Goal: Transaction & Acquisition: Register for event/course

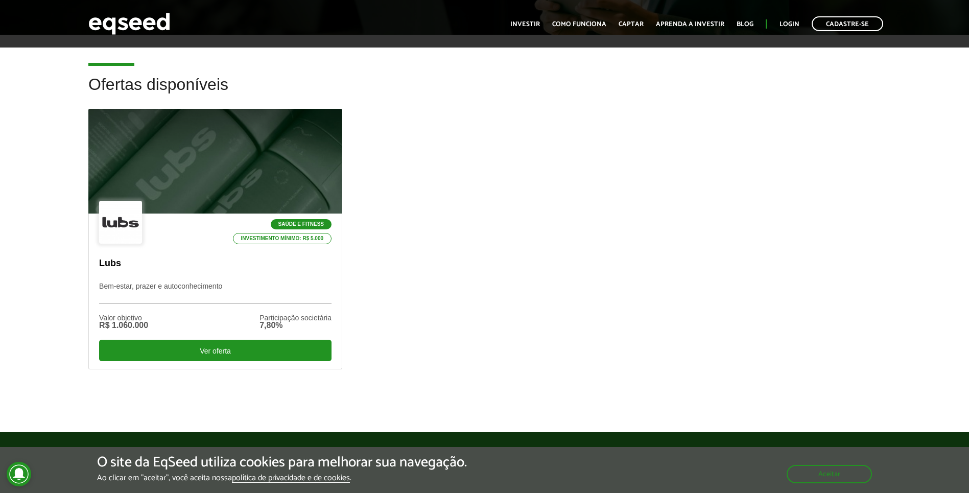
scroll to position [260, 0]
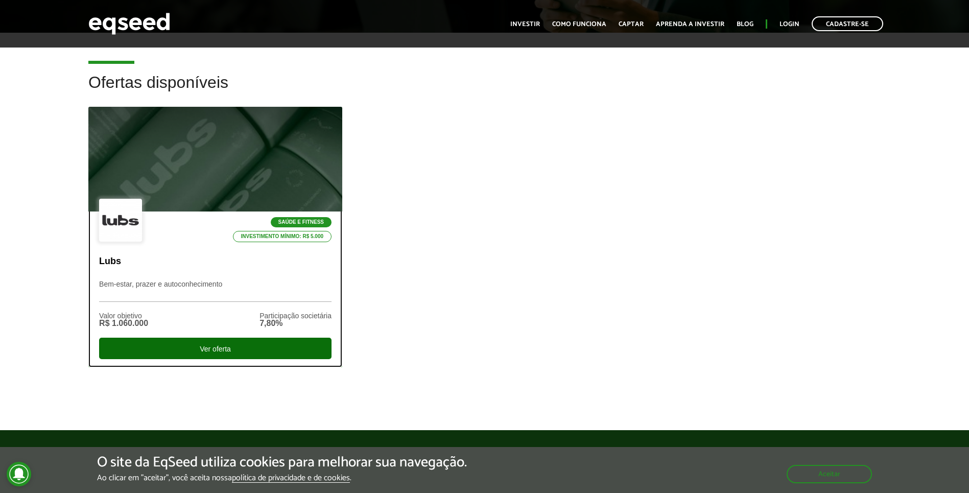
click at [234, 344] on div "Ver oferta" at bounding box center [215, 348] width 232 height 21
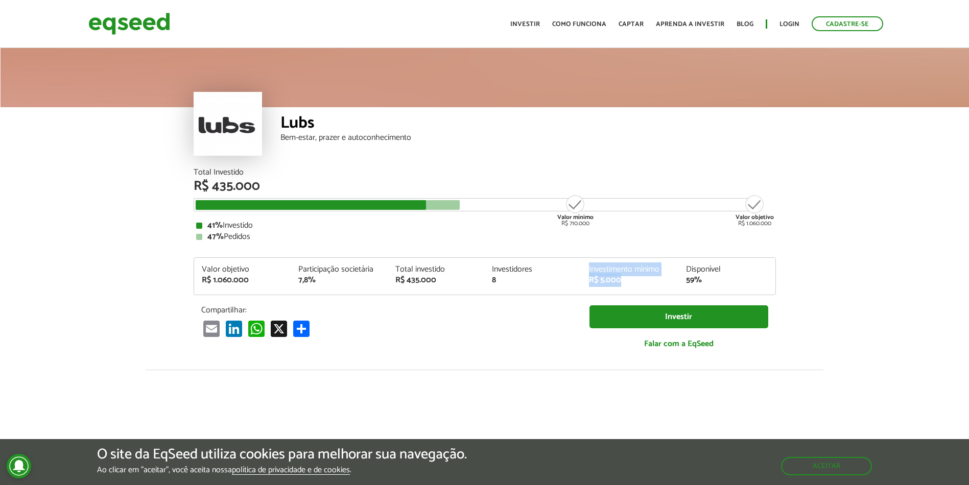
drag, startPoint x: 589, startPoint y: 272, endPoint x: 612, endPoint y: 289, distance: 29.2
click at [612, 289] on div "Valor objetivo R$ 1.060.000 Participação societária 7,8% Total investido R$ 435…" at bounding box center [484, 280] width 581 height 29
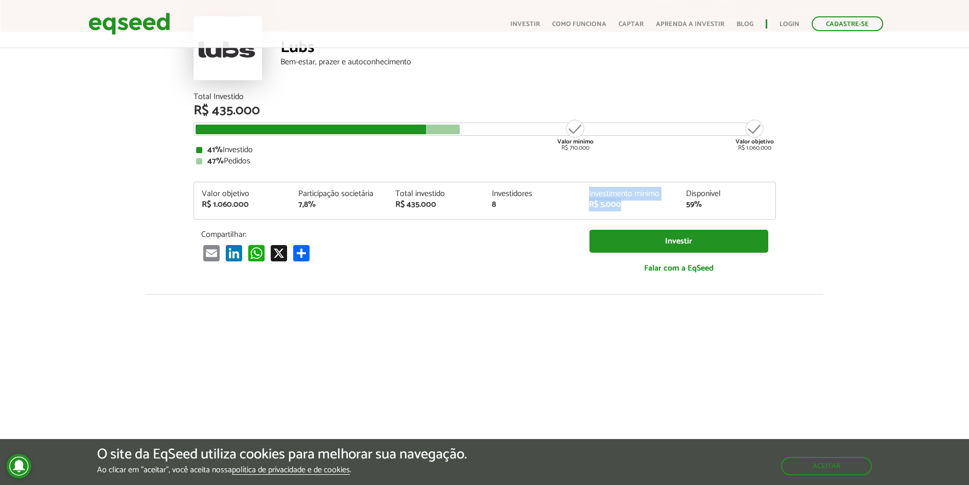
scroll to position [71, 0]
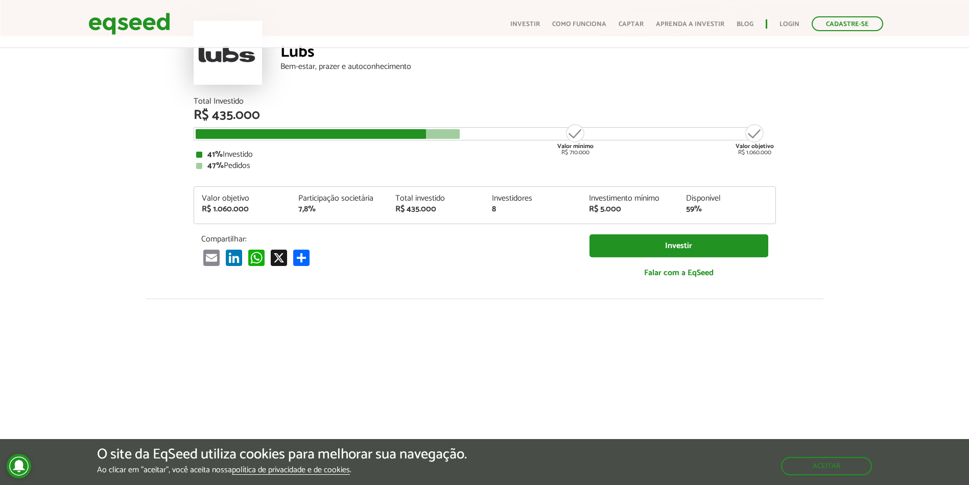
click at [757, 201] on div "Disponível" at bounding box center [727, 199] width 82 height 8
click at [807, 216] on article "Lubs Bem-estar, prazer e autoconhecimento Total Investido R$ 435.000 Valor míni…" at bounding box center [484, 311] width 969 height 672
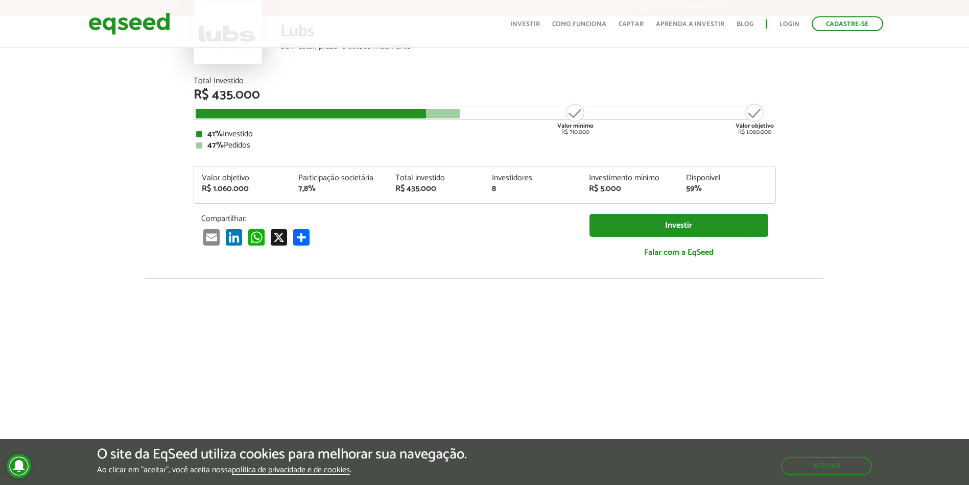
scroll to position [0, 0]
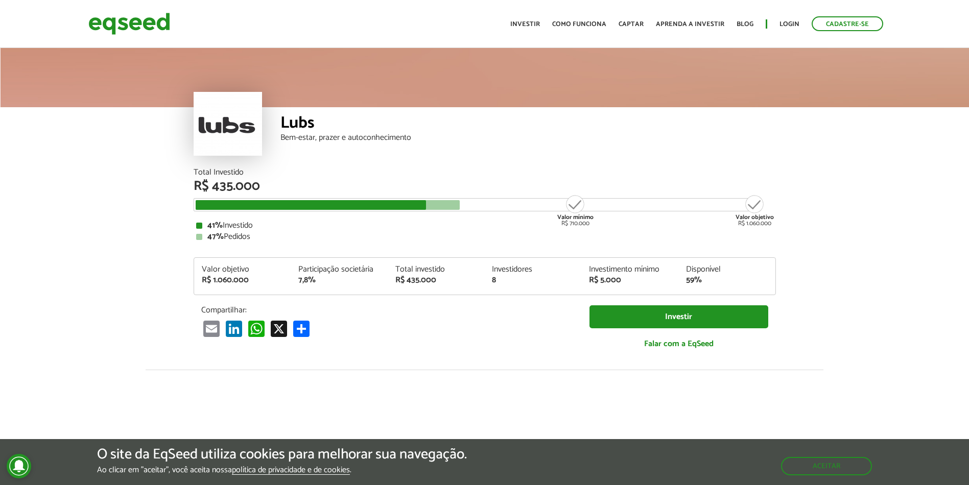
click at [346, 134] on div "Bem-estar, prazer e autoconhecimento" at bounding box center [527, 138] width 495 height 8
click at [338, 135] on div "Bem-estar, prazer e autoconhecimento" at bounding box center [527, 138] width 495 height 8
click at [332, 137] on div "Bem-estar, prazer e autoconhecimento" at bounding box center [527, 138] width 495 height 8
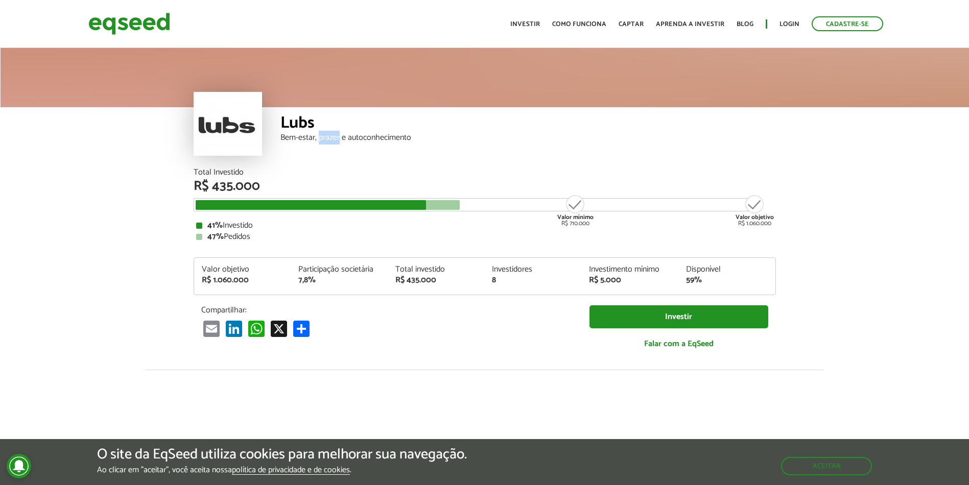
click at [332, 137] on div "Bem-estar, prazer e autoconhecimento" at bounding box center [527, 138] width 495 height 8
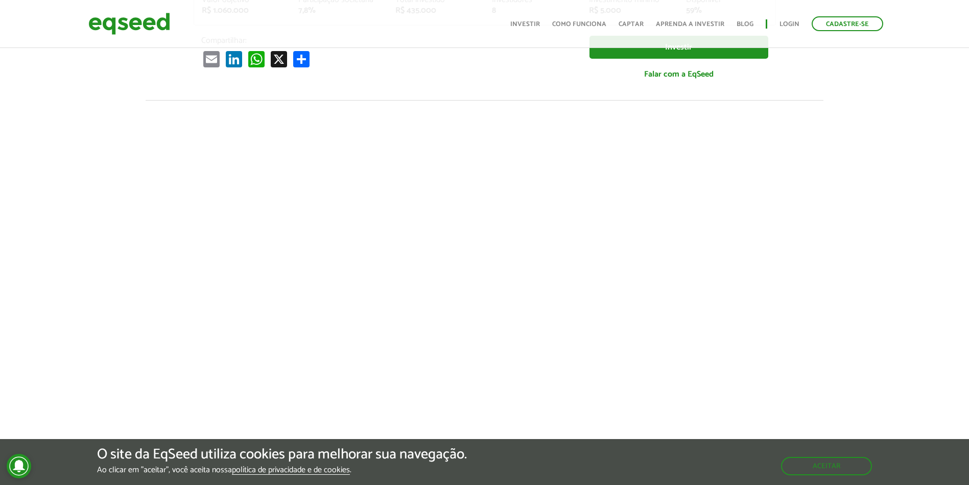
scroll to position [268, 0]
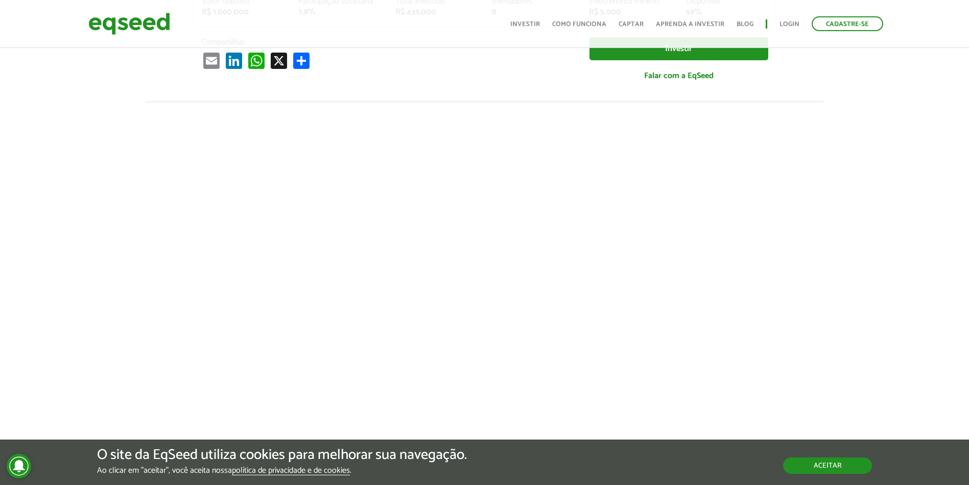
click at [830, 468] on button "Aceitar" at bounding box center [827, 466] width 89 height 16
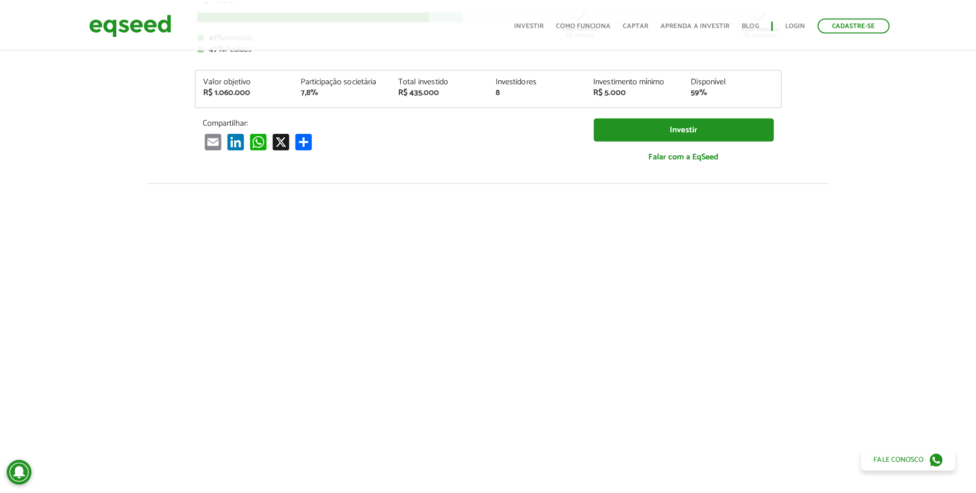
scroll to position [192, 0]
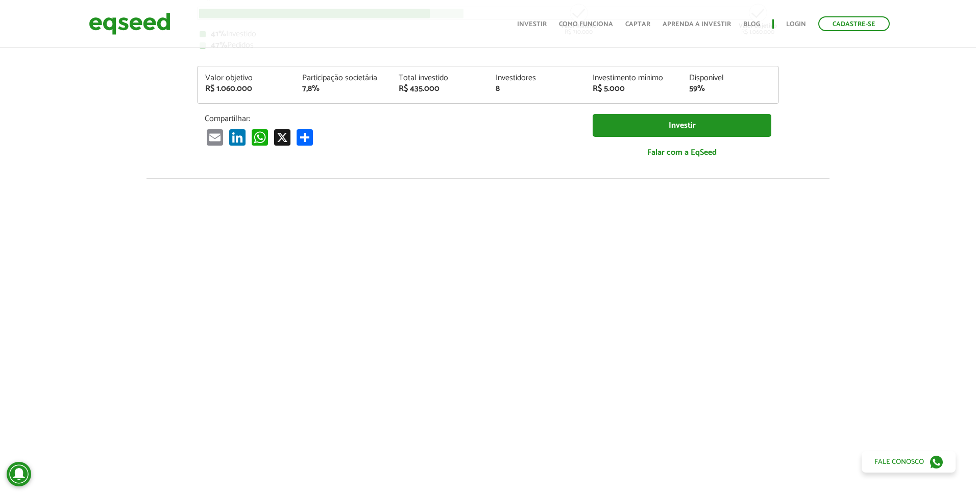
drag, startPoint x: 801, startPoint y: 32, endPoint x: 786, endPoint y: -16, distance: 50.2
click at [786, 0] on html "Cadastre-se Toggle navigation Toggle navigation Início Investir Captar" at bounding box center [488, 54] width 976 height 493
